Goal: Find specific page/section: Find specific page/section

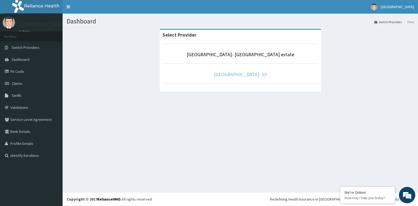
click at [254, 75] on link "[GEOGRAPHIC_DATA]- V/I" at bounding box center [240, 74] width 53 height 6
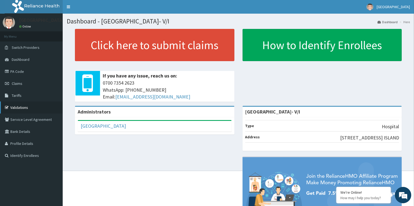
click at [21, 107] on link "Validations" at bounding box center [31, 107] width 63 height 12
click at [21, 108] on link "Validations" at bounding box center [31, 107] width 63 height 12
click at [22, 107] on link "Validations" at bounding box center [31, 107] width 63 height 12
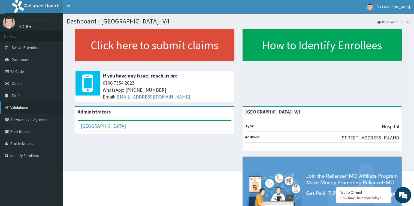
click at [22, 107] on link "Validations" at bounding box center [31, 107] width 63 height 12
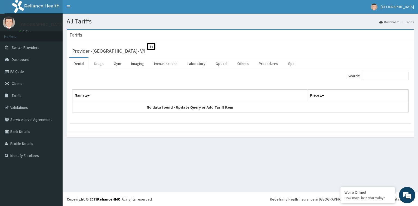
click at [96, 62] on link "Drugs" at bounding box center [99, 63] width 18 height 11
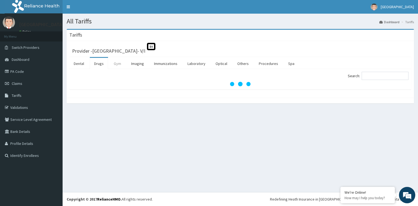
click at [119, 63] on link "Gym" at bounding box center [117, 63] width 16 height 11
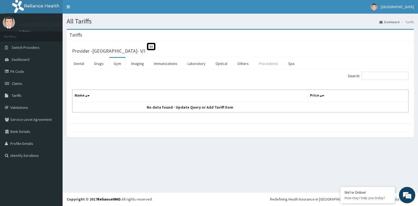
click at [262, 63] on link "Procedures" at bounding box center [269, 63] width 28 height 11
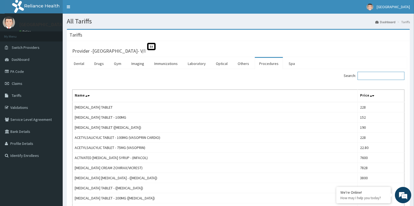
click at [386, 78] on input "Search:" at bounding box center [380, 76] width 47 height 8
click at [385, 77] on input "Search:" at bounding box center [380, 76] width 47 height 8
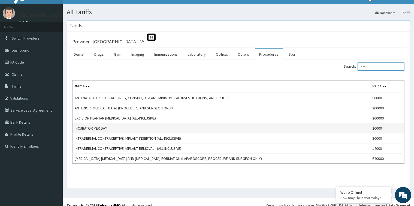
scroll to position [14, 0]
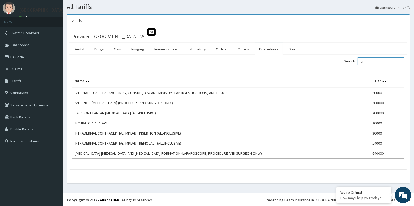
type input "a"
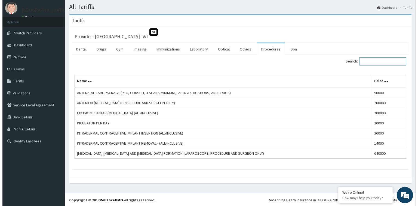
scroll to position [0, 0]
